Goal: Transaction & Acquisition: Purchase product/service

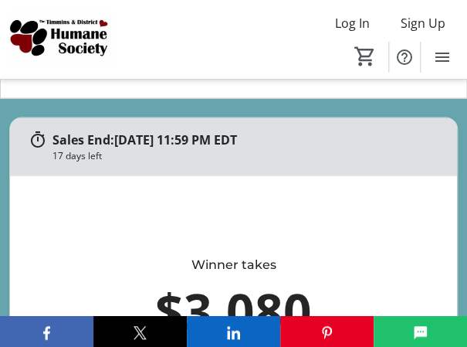
scroll to position [386, 0]
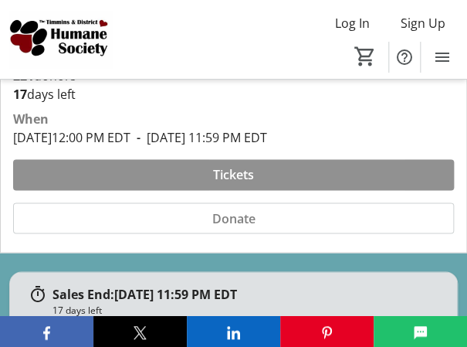
click at [234, 174] on span "Tickets" at bounding box center [233, 174] width 41 height 19
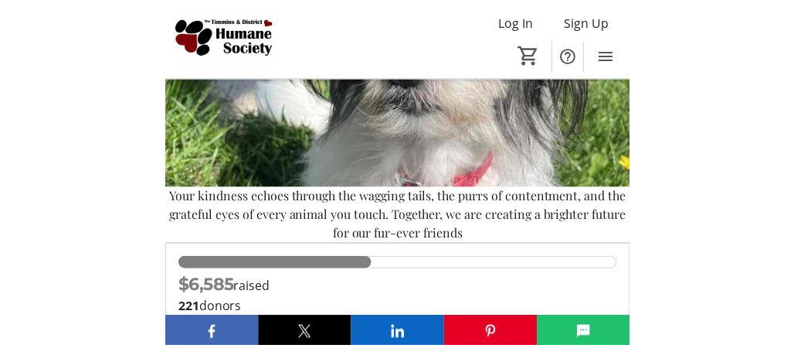
scroll to position [232, 0]
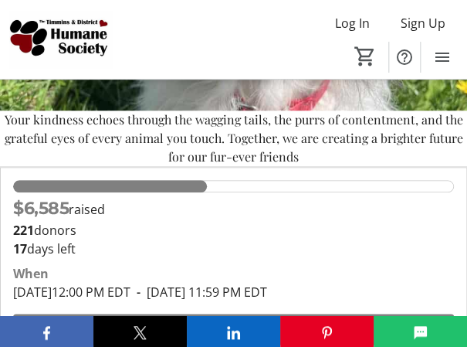
drag, startPoint x: 167, startPoint y: 189, endPoint x: 285, endPoint y: 184, distance: 118.3
click at [286, 183] on div "43.9% of fundraising goal reached" at bounding box center [233, 186] width 441 height 12
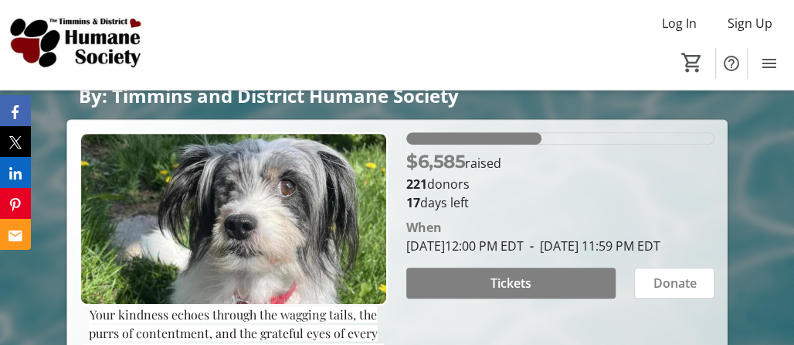
click at [478, 138] on div "43.9% of fundraising goal reached" at bounding box center [560, 138] width 308 height 12
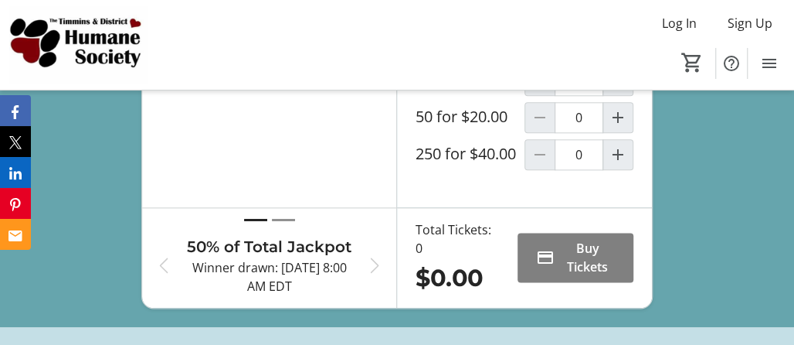
scroll to position [850, 0]
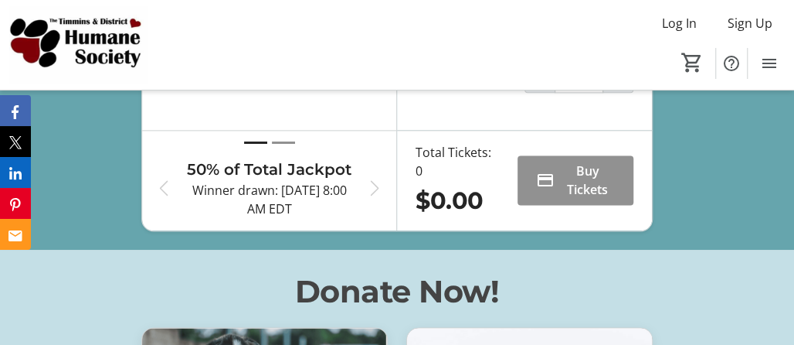
click at [478, 195] on span "Buy Tickets" at bounding box center [588, 179] width 54 height 37
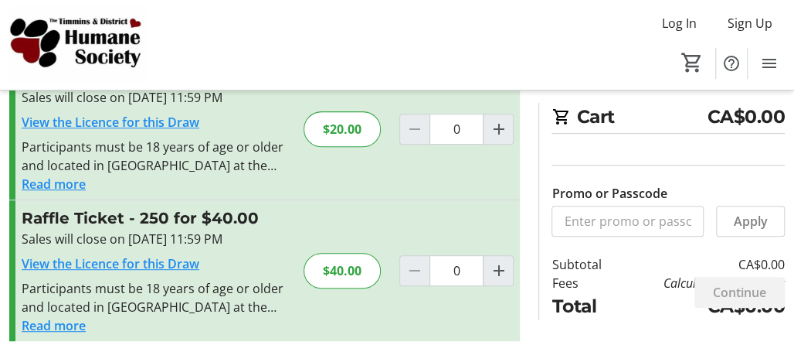
scroll to position [224, 0]
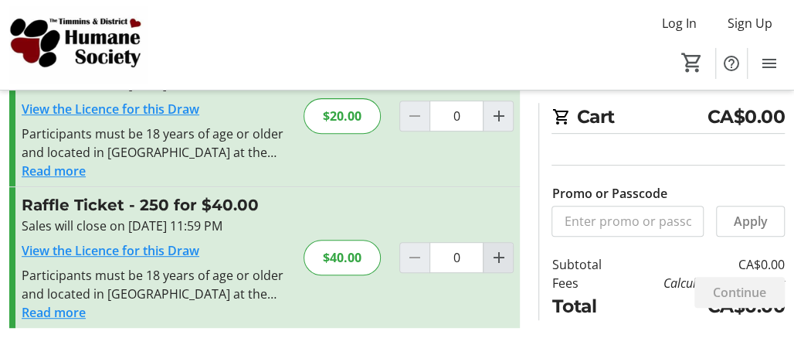
click at [478, 255] on mat-icon "Increment by one" at bounding box center [498, 257] width 19 height 19
type input "1"
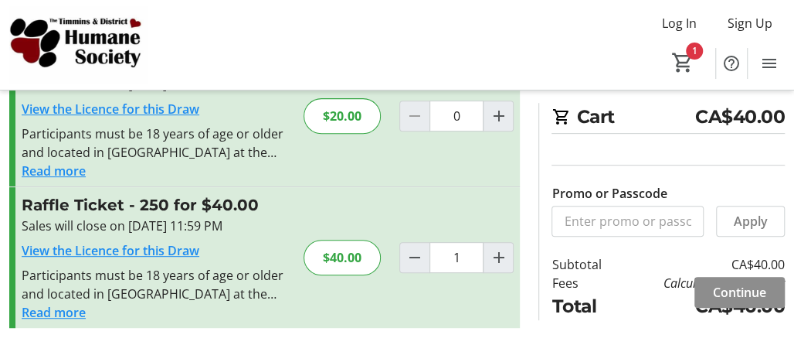
click at [478, 293] on span "Continue" at bounding box center [739, 292] width 53 height 19
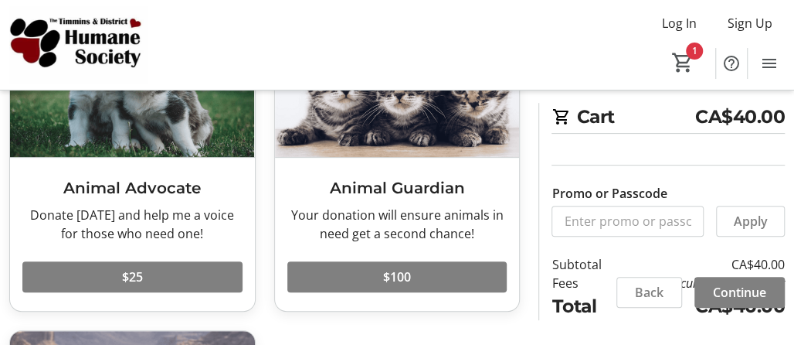
scroll to position [232, 0]
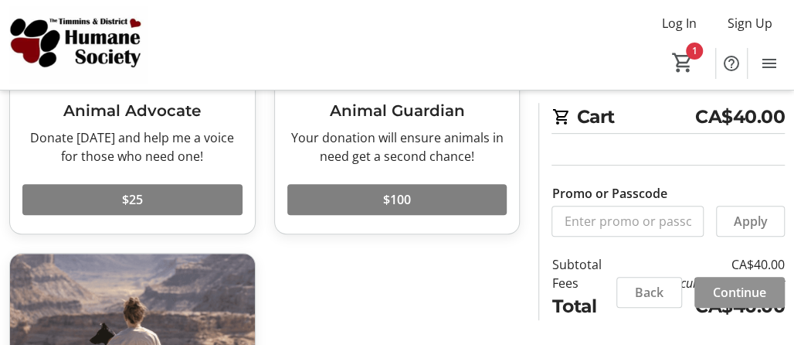
click at [478, 287] on span "Continue" at bounding box center [739, 292] width 53 height 19
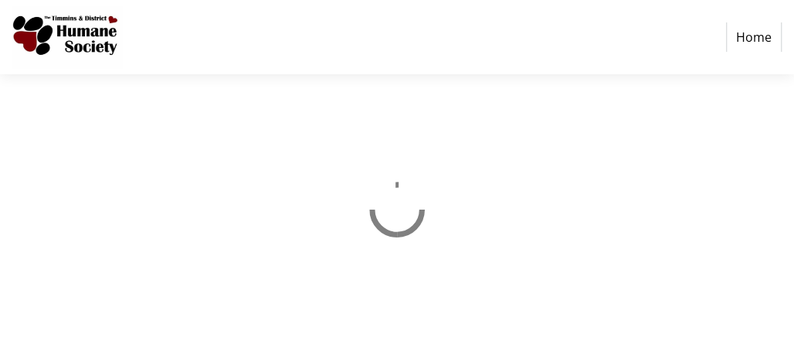
select select "CA"
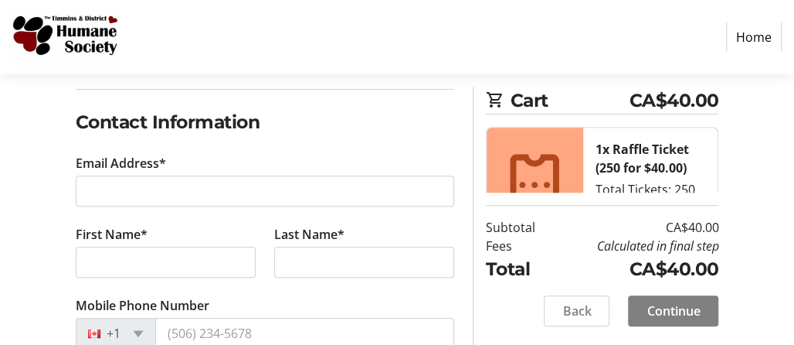
scroll to position [309, 0]
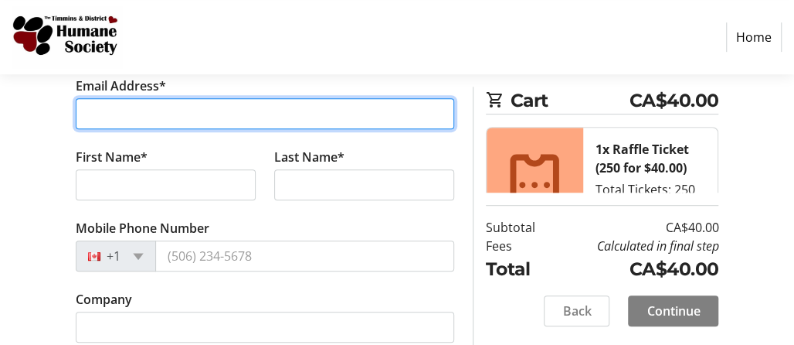
click at [123, 113] on input "Email Address*" at bounding box center [265, 113] width 379 height 31
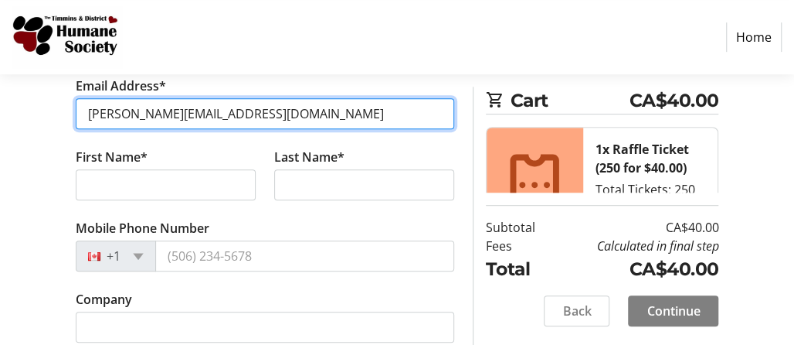
type input "[PERSON_NAME][EMAIL_ADDRESS][DOMAIN_NAME]"
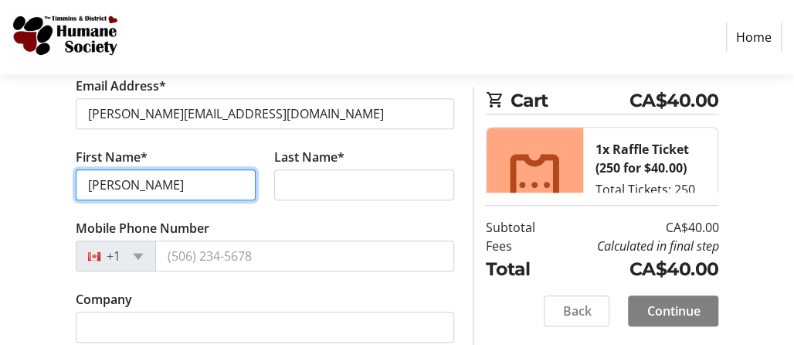
type input "[PERSON_NAME]"
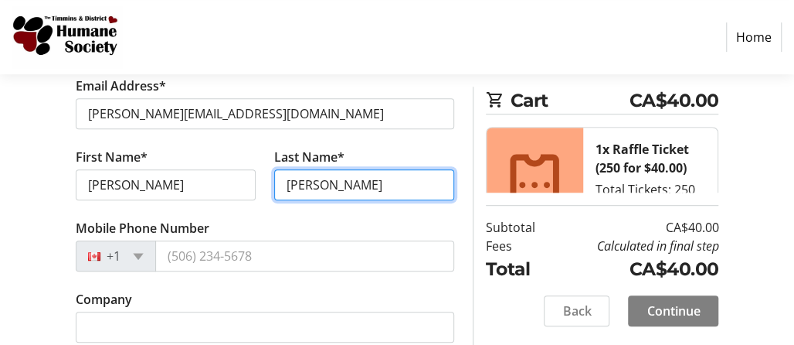
type input "[PERSON_NAME]"
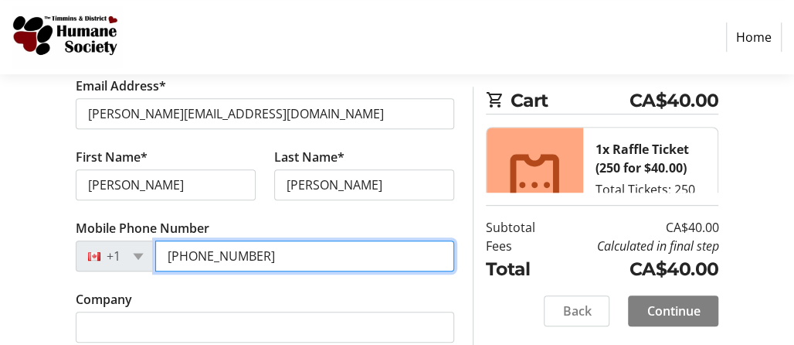
type input "[PHONE_NUMBER]"
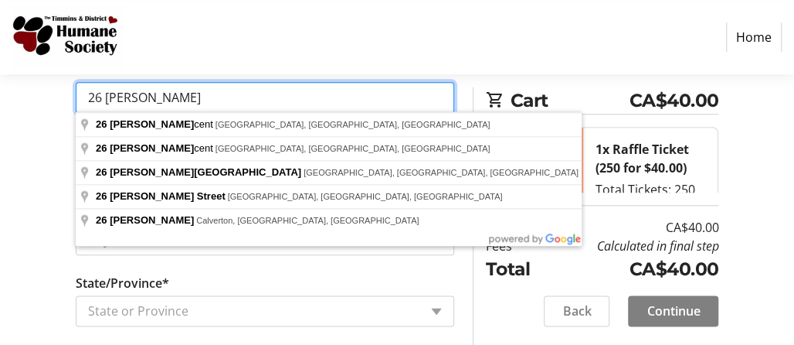
scroll to position [599, 0]
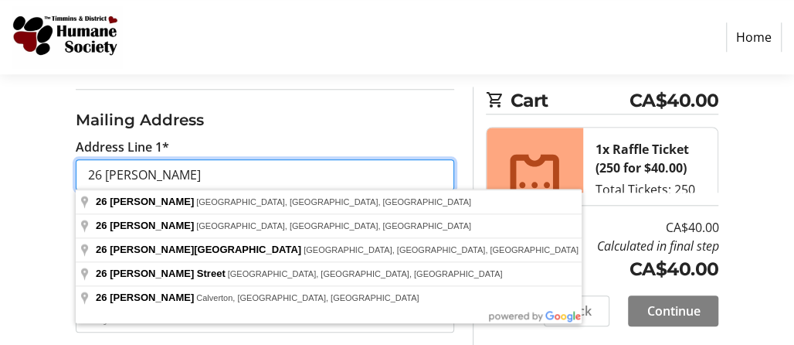
type input "26 [PERSON_NAME]"
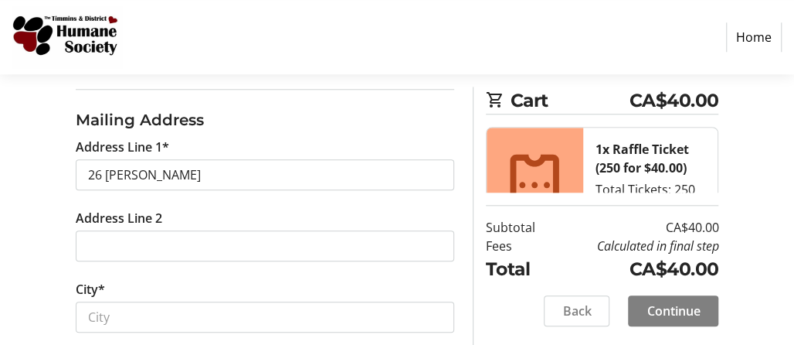
click at [280, 121] on h3 "Mailing Address" at bounding box center [265, 119] width 379 height 23
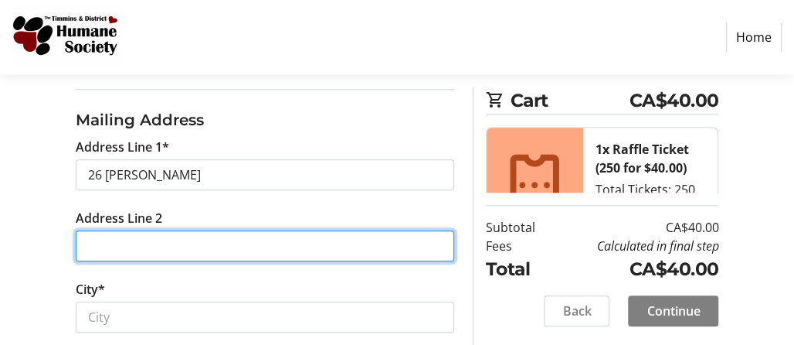
click at [100, 234] on input "Address Line 2" at bounding box center [265, 245] width 379 height 31
type input "Box 18"
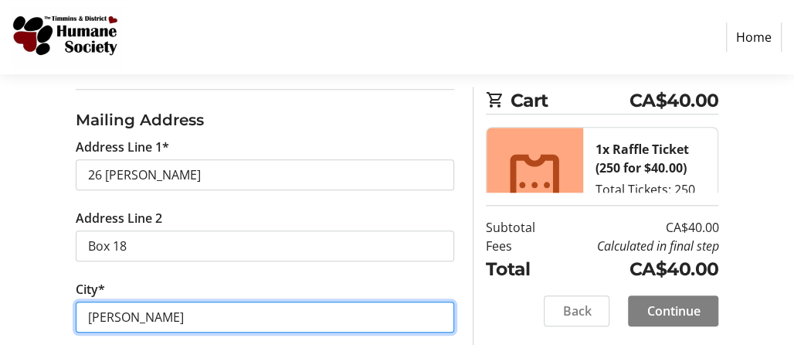
type input "[PERSON_NAME]"
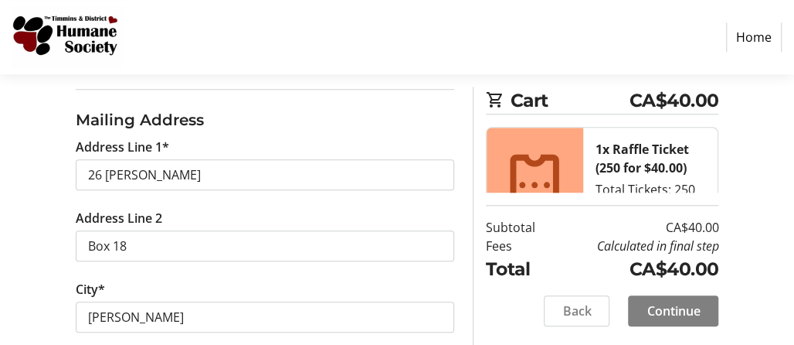
scroll to position [811, 0]
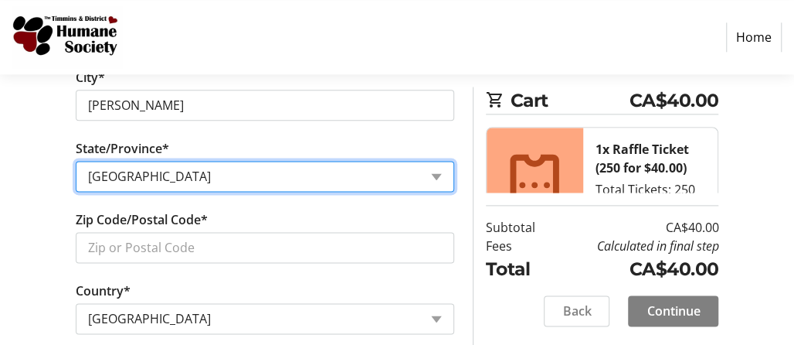
click at [434, 172] on select "State or Province State or Province [GEOGRAPHIC_DATA] [GEOGRAPHIC_DATA] [GEOGRA…" at bounding box center [265, 176] width 379 height 31
select select "ON"
click at [76, 161] on select "State or Province State or Province [GEOGRAPHIC_DATA] [GEOGRAPHIC_DATA] [GEOGRA…" at bounding box center [265, 176] width 379 height 31
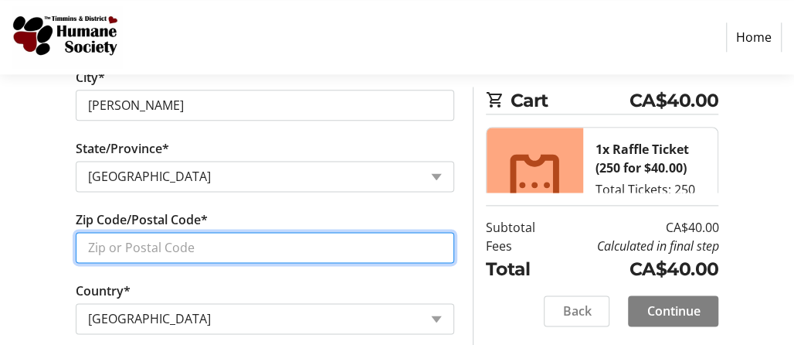
click at [212, 240] on input "Zip Code/Postal Code*" at bounding box center [265, 247] width 379 height 31
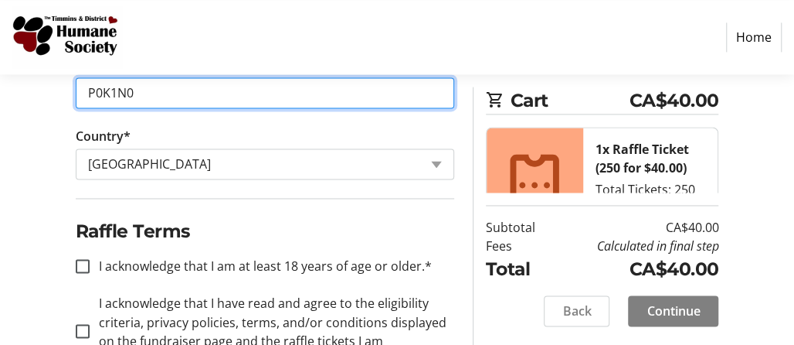
scroll to position [1021, 0]
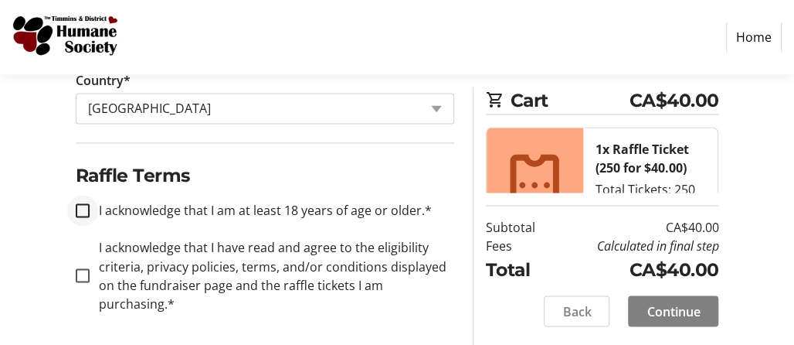
type input "P0K1N0"
click at [84, 207] on input "I acknowledge that I am at least 18 years of age or older.*" at bounding box center [83, 210] width 14 height 14
checkbox input "true"
click at [76, 270] on input "I acknowledge that I have read and agree to the eligibility criteria, privacy p…" at bounding box center [83, 275] width 14 height 14
checkbox input "true"
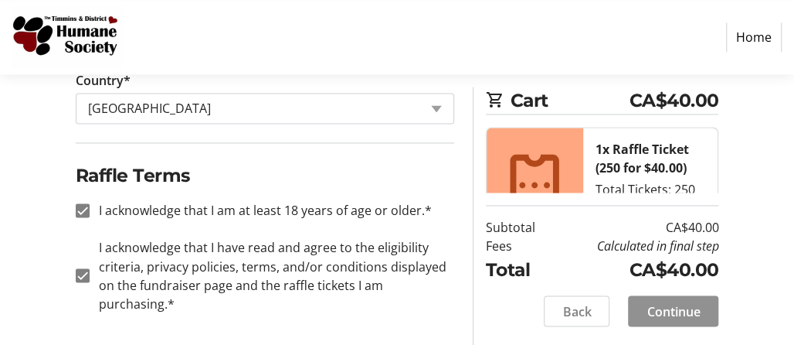
click at [478, 311] on span "Continue" at bounding box center [673, 310] width 53 height 19
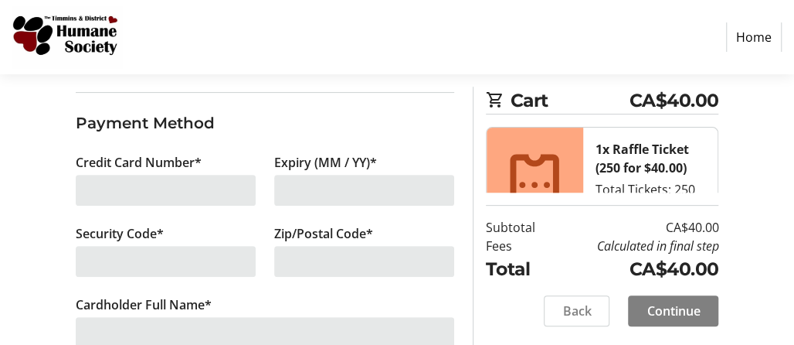
scroll to position [193, 0]
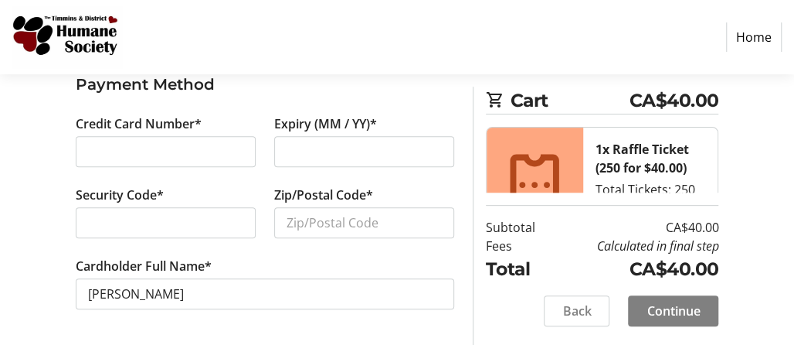
click at [110, 142] on iframe at bounding box center [165, 151] width 155 height 19
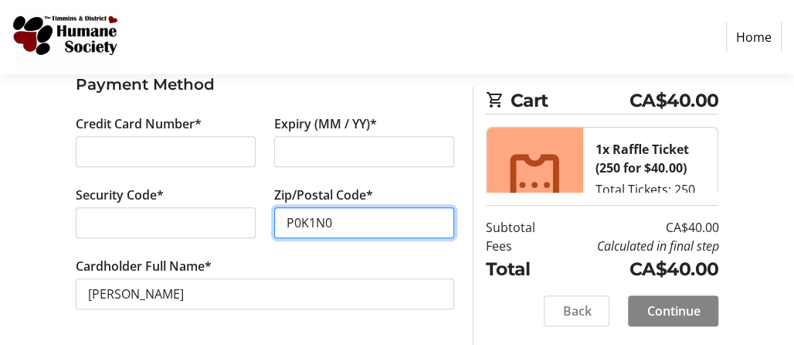
type input "P0K1N0"
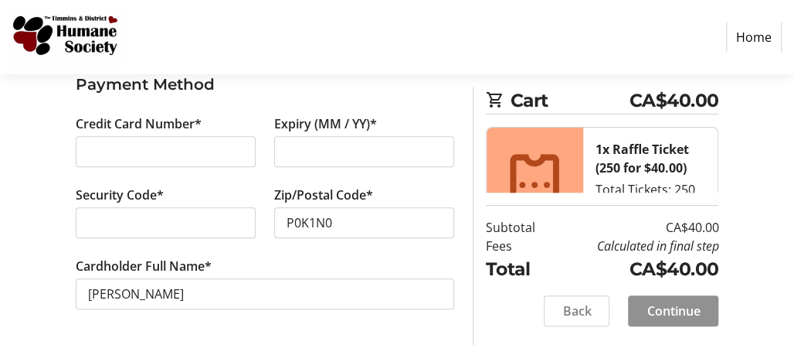
click at [478, 311] on span "Continue" at bounding box center [673, 310] width 53 height 19
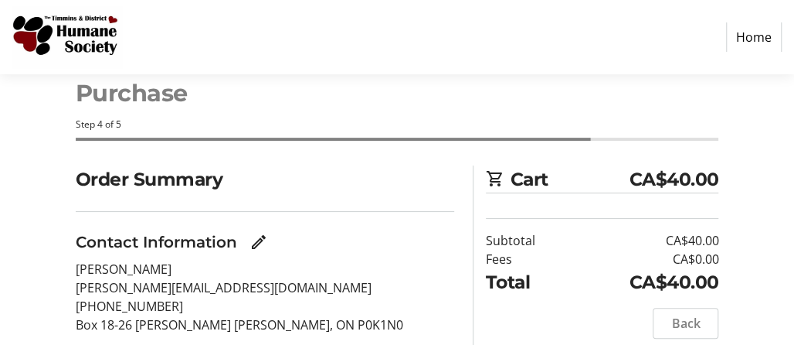
scroll to position [190, 0]
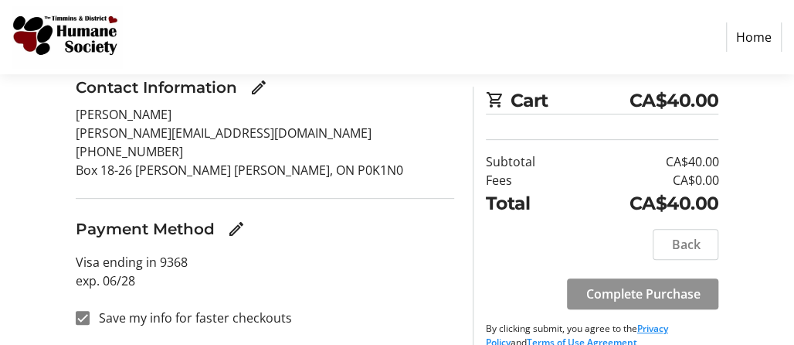
click at [478, 292] on span "Complete Purchase" at bounding box center [643, 293] width 114 height 19
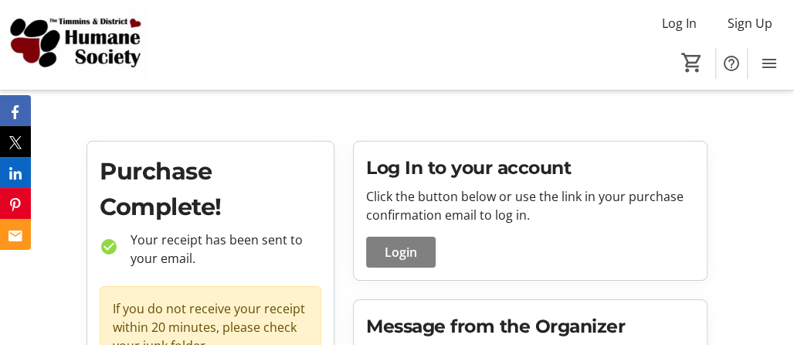
scroll to position [77, 0]
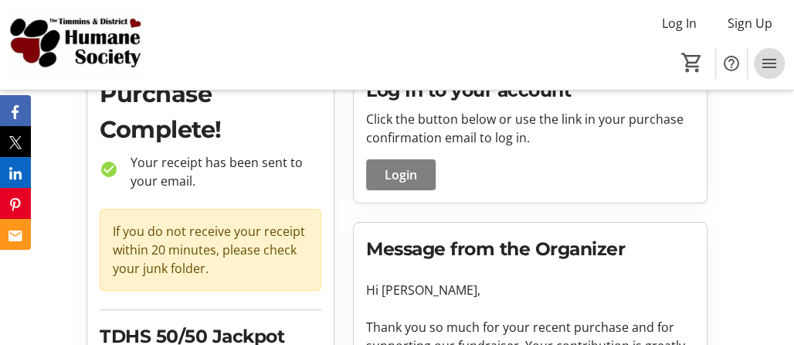
click at [478, 63] on mat-icon "Menu" at bounding box center [769, 63] width 19 height 19
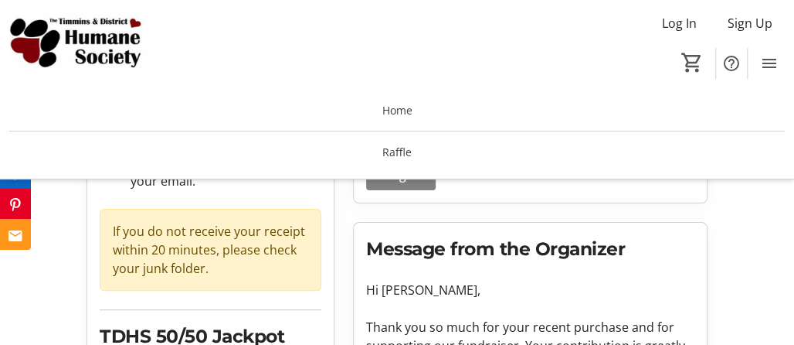
click at [478, 216] on tr-checkout-order-details-ui "Purchase Complete! check_circle Your receipt has been sent to your email. If yo…" at bounding box center [397, 347] width 794 height 569
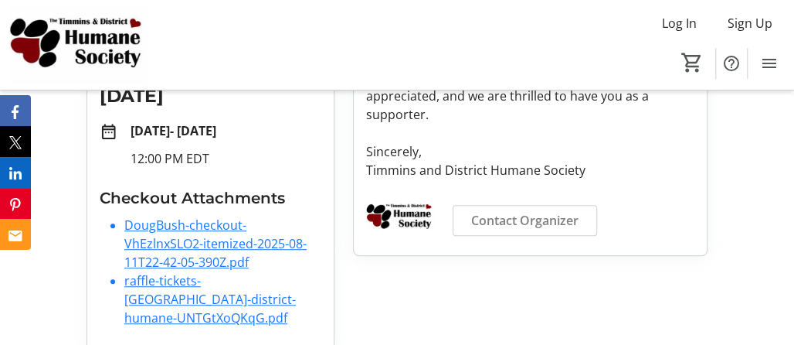
scroll to position [36, 0]
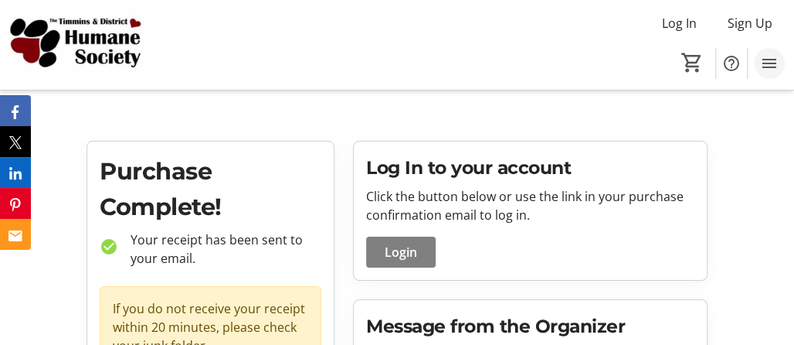
click at [478, 67] on mat-icon "Menu" at bounding box center [769, 63] width 19 height 19
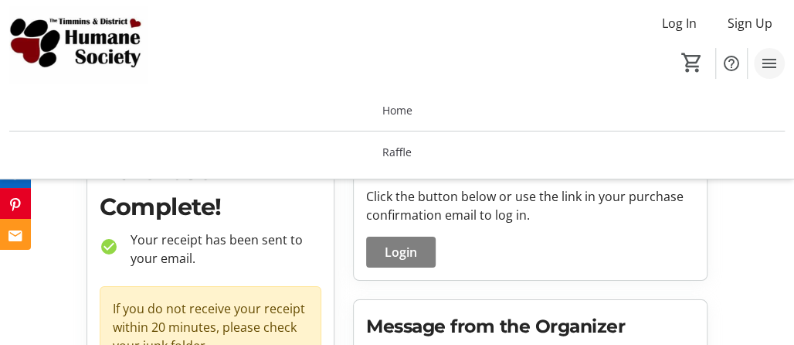
click at [478, 61] on mat-icon "Menu" at bounding box center [769, 63] width 19 height 19
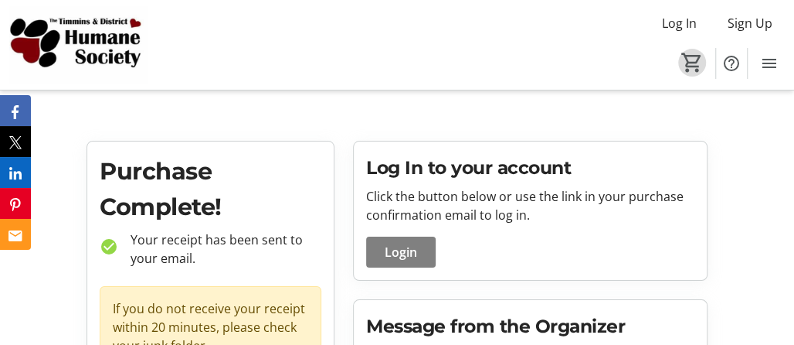
click at [478, 59] on mat-icon "0" at bounding box center [692, 62] width 23 height 23
click at [478, 69] on mat-icon "0" at bounding box center [692, 62] width 23 height 23
